Goal: Task Accomplishment & Management: Complete application form

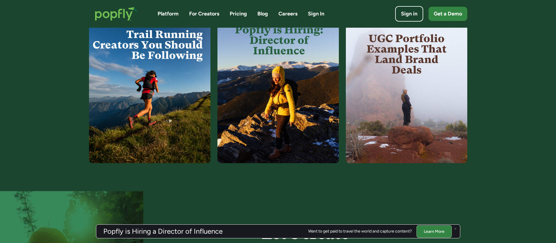
scroll to position [1156, 0]
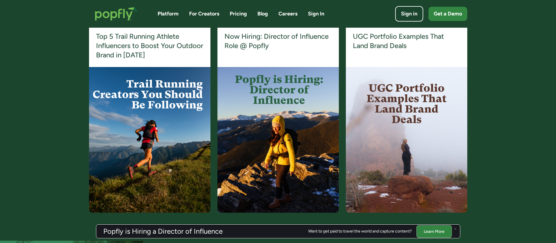
click at [272, 87] on img at bounding box center [277, 140] width 121 height 146
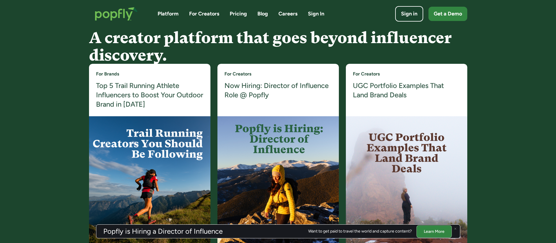
scroll to position [1104, 0]
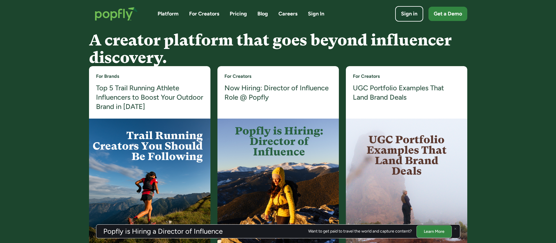
click at [273, 89] on h4 "Now Hiring: Director of Influence Role @ Popfly" at bounding box center [277, 92] width 107 height 19
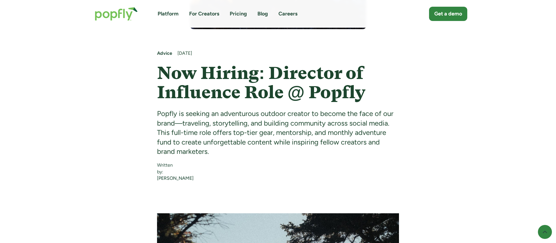
scroll to position [273, 0]
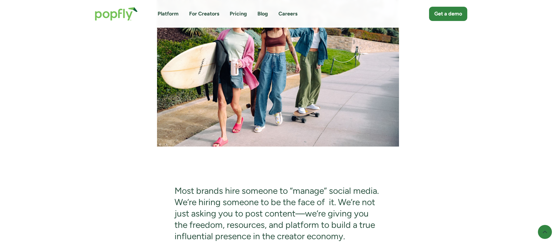
scroll to position [1929, 0]
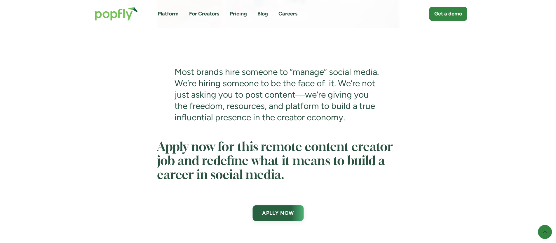
click at [277, 219] on link "APLLY NOW" at bounding box center [277, 213] width 51 height 16
